Goal: Navigation & Orientation: Find specific page/section

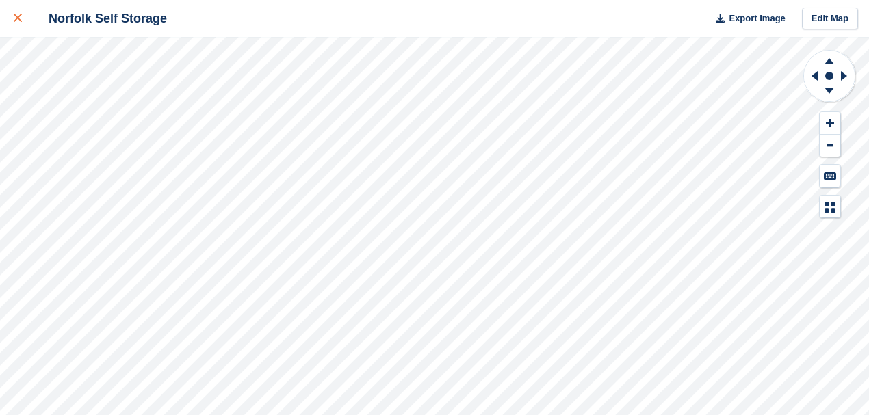
click at [18, 13] on div at bounding box center [25, 18] width 23 height 16
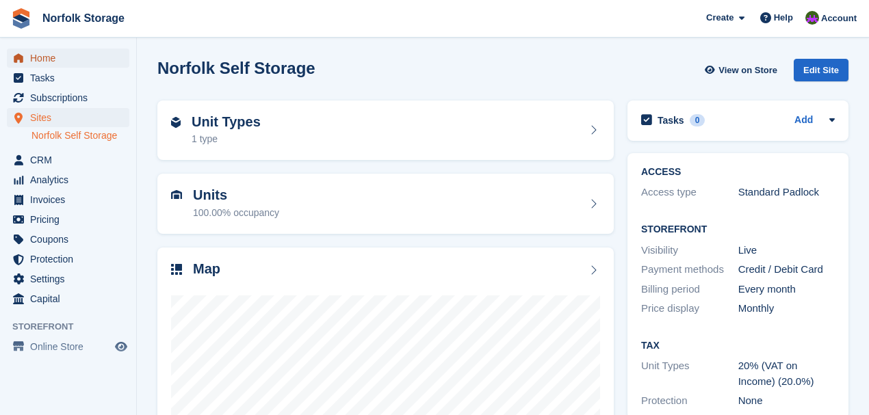
click at [46, 60] on span "Home" at bounding box center [71, 58] width 82 height 19
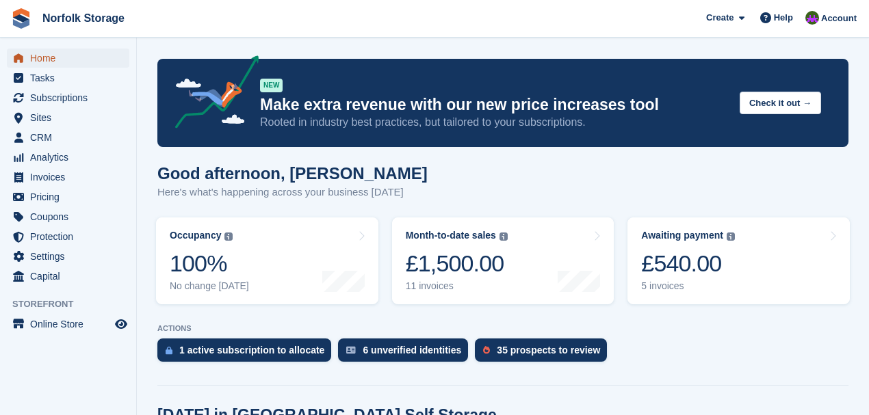
click at [36, 55] on span "Home" at bounding box center [71, 58] width 82 height 19
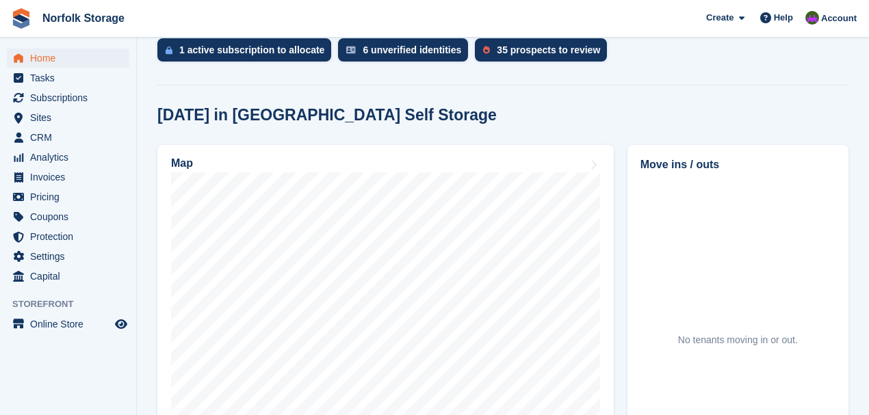
scroll to position [274, 0]
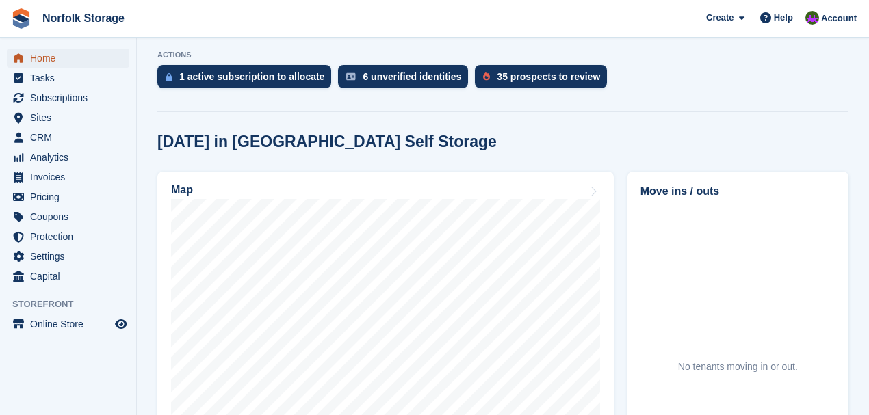
click at [43, 60] on span "Home" at bounding box center [71, 58] width 82 height 19
